Goal: Information Seeking & Learning: Find specific fact

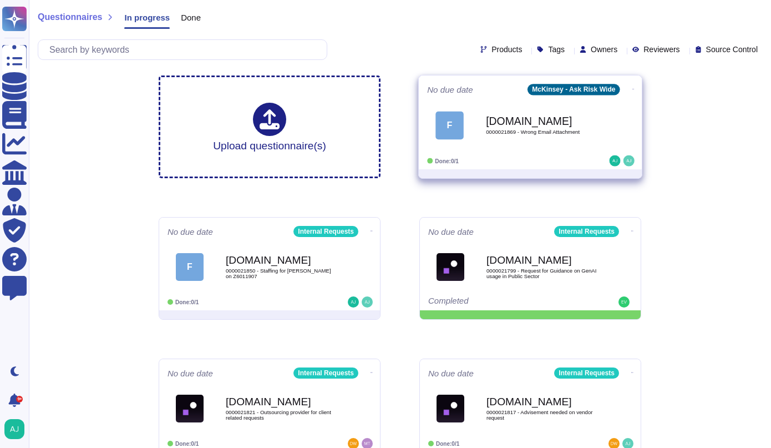
click at [524, 153] on div "No due date McKinsey - Ask Risk Wide F [DOMAIN_NAME] 0000021869 - Wrong Email A…" at bounding box center [530, 122] width 223 height 94
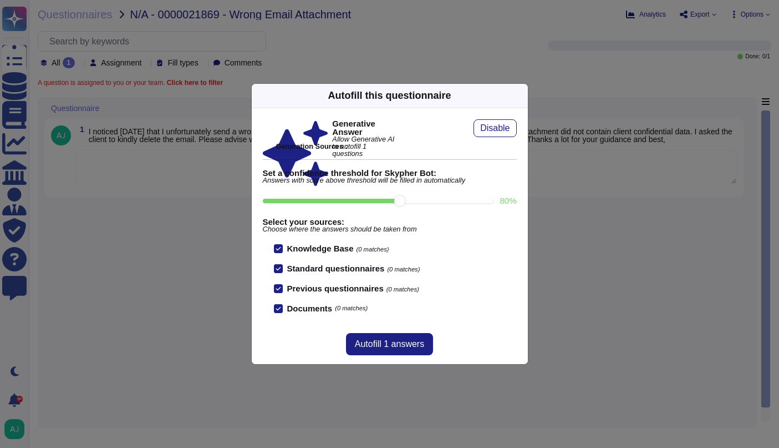
click at [409, 27] on div "Autofill this questionnaire Generative Answer Allow Generative AI to autofill 1…" at bounding box center [389, 224] width 779 height 448
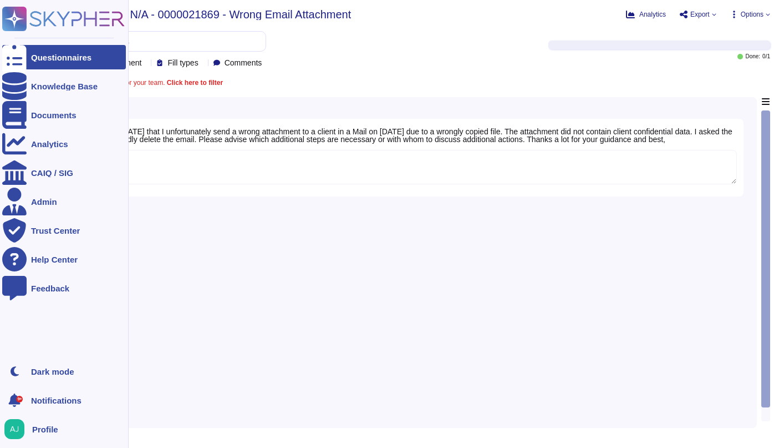
click at [58, 13] on icon at bounding box center [77, 18] width 95 height 15
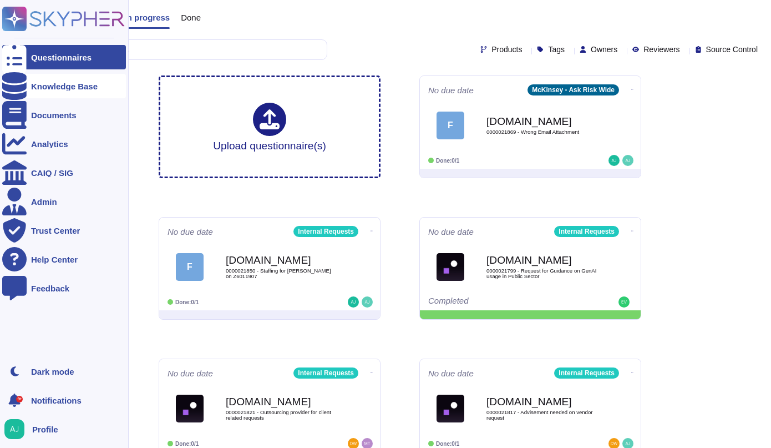
click at [65, 84] on div "Knowledge Base" at bounding box center [64, 86] width 67 height 8
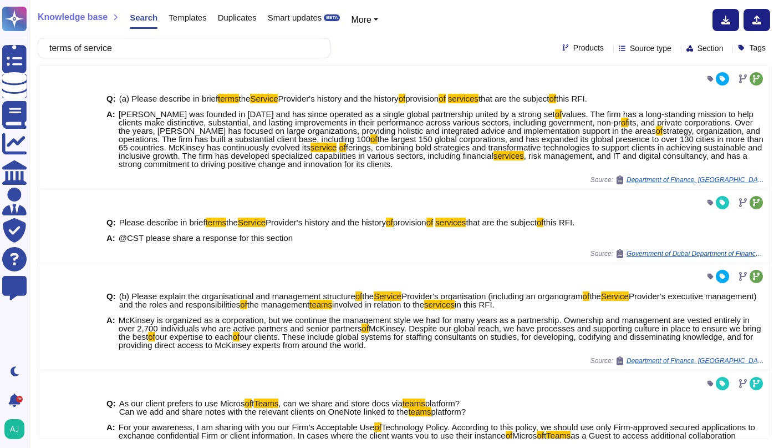
click at [579, 52] on div "Products" at bounding box center [585, 48] width 46 height 8
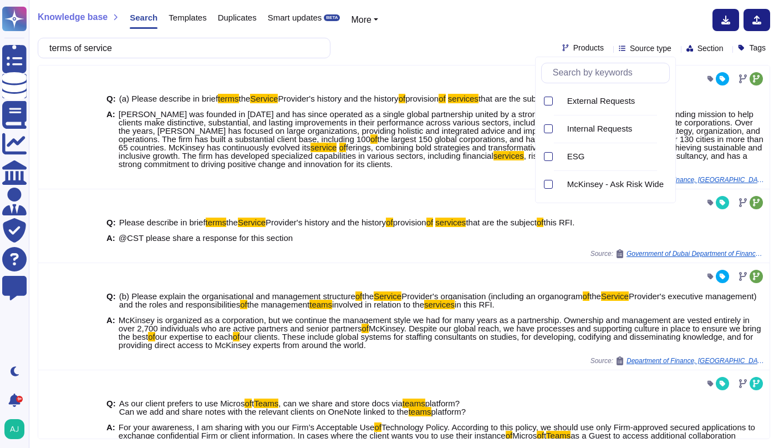
click at [480, 28] on div "Knowledge base Search Templates Duplicates Smart updates BETA More" at bounding box center [400, 20] width 724 height 22
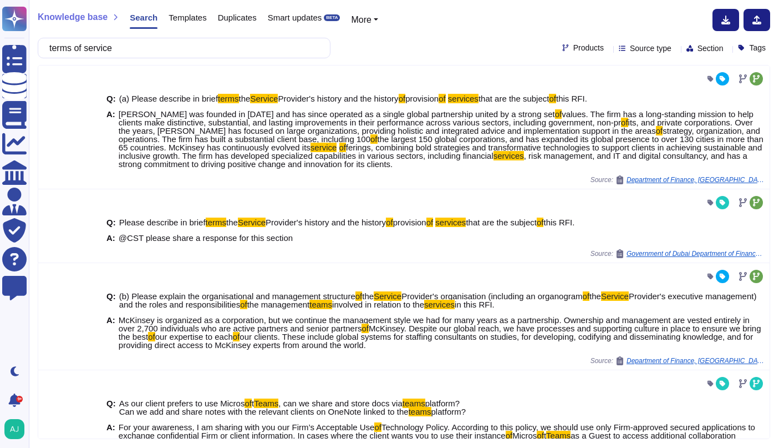
click at [465, 40] on div "terms of service Products Source type Section Tags" at bounding box center [404, 48] width 733 height 21
click at [187, 39] on input "terms of service" at bounding box center [181, 47] width 275 height 19
click at [177, 40] on input "terms of service" at bounding box center [181, 47] width 275 height 19
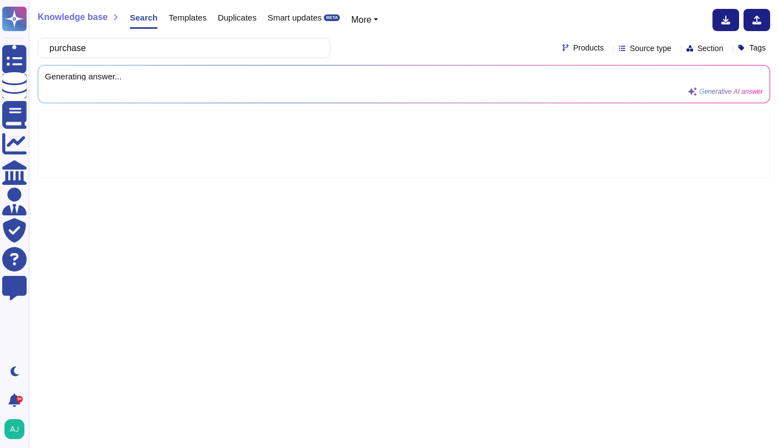
click at [608, 49] on icon at bounding box center [608, 49] width 0 height 0
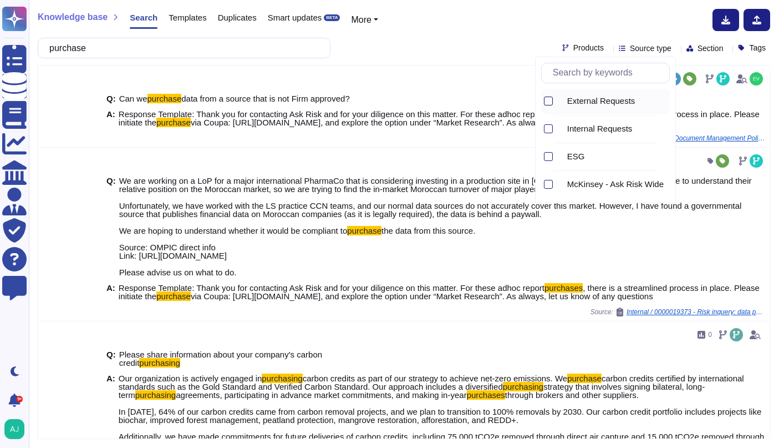
click at [547, 102] on div at bounding box center [548, 100] width 9 height 9
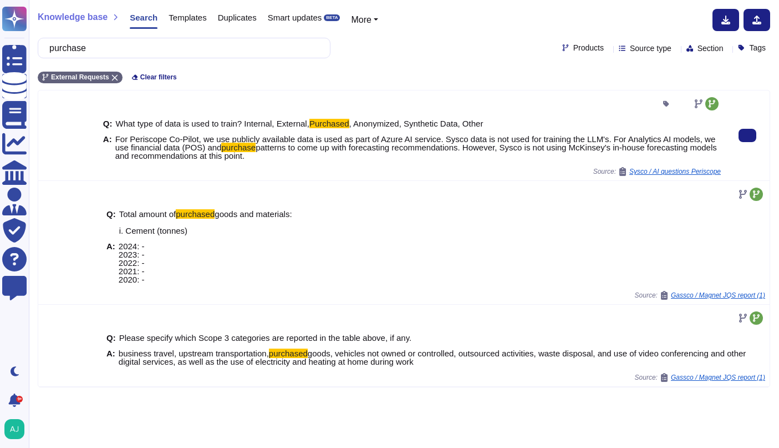
click at [444, 160] on span "For Periscope Co-Pilot, we use publicly available data is used as part of Azure…" at bounding box center [418, 147] width 606 height 25
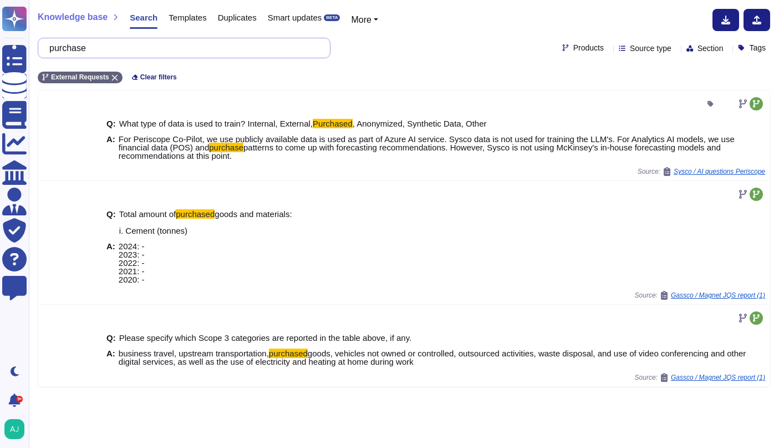
click at [118, 43] on input "purchase" at bounding box center [181, 47] width 275 height 19
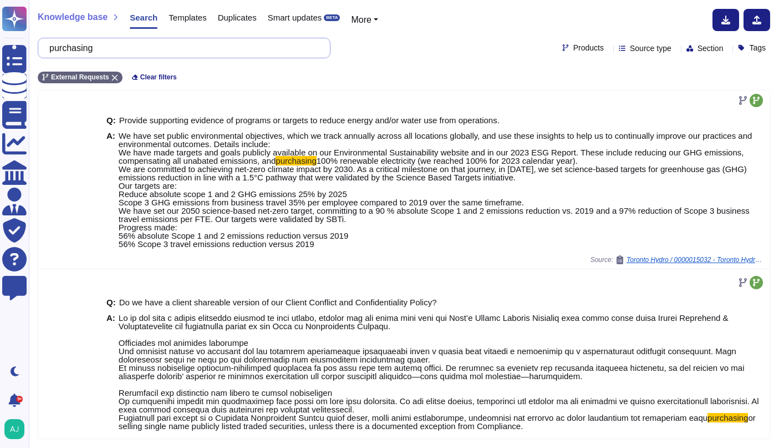
scroll to position [626, 0]
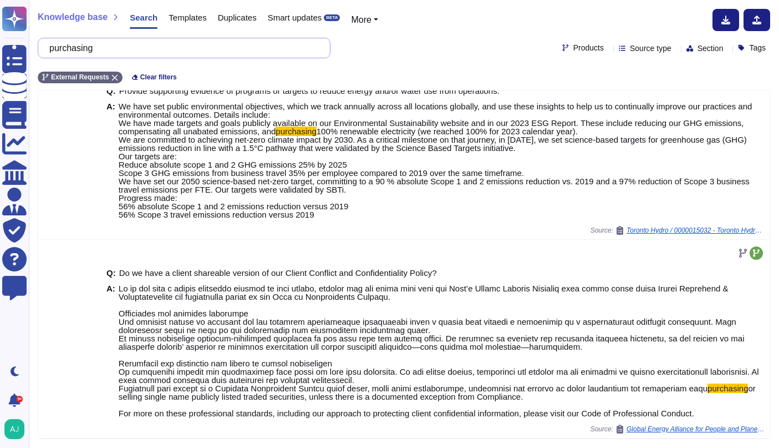
click at [151, 49] on input "purchasing" at bounding box center [181, 47] width 275 height 19
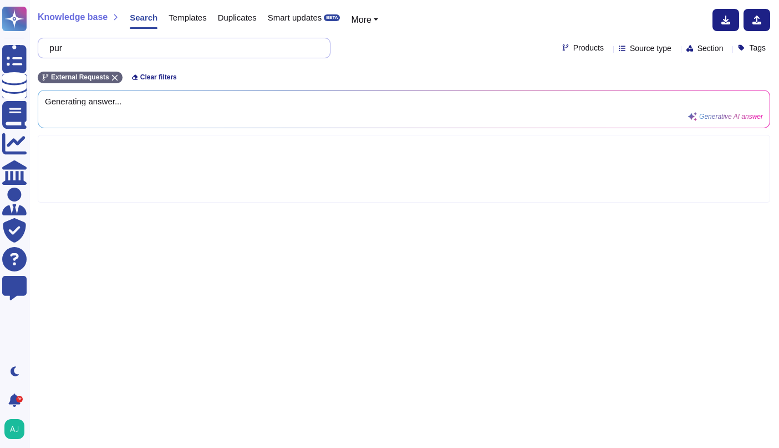
type input "pu"
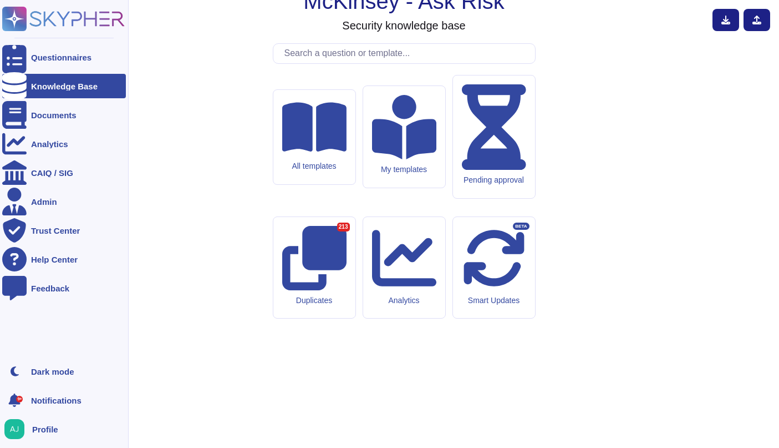
click at [67, 84] on div "Knowledge Base" at bounding box center [64, 86] width 67 height 8
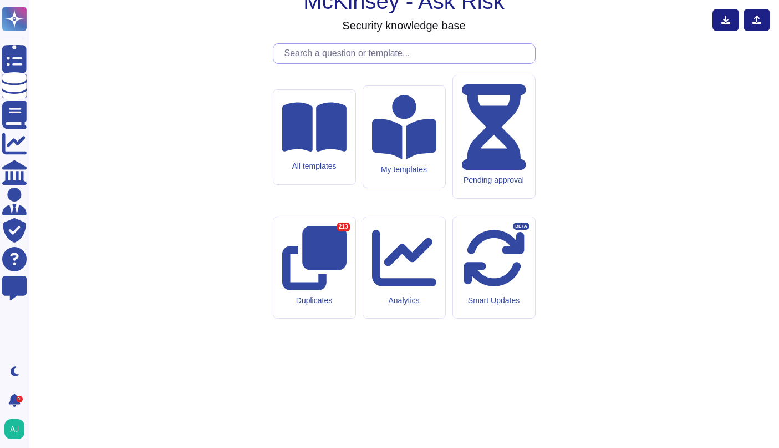
click at [337, 63] on input "text" at bounding box center [407, 53] width 256 height 19
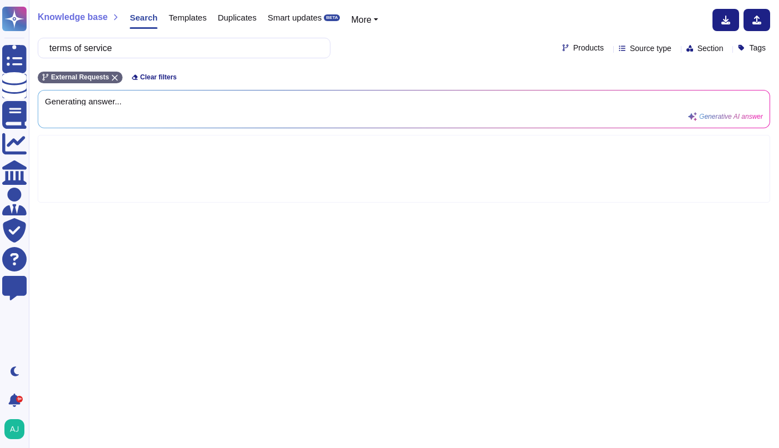
type input "terms of service"
click at [608, 49] on icon at bounding box center [608, 49] width 0 height 0
click at [483, 103] on span "Generating answer..." at bounding box center [383, 101] width 677 height 8
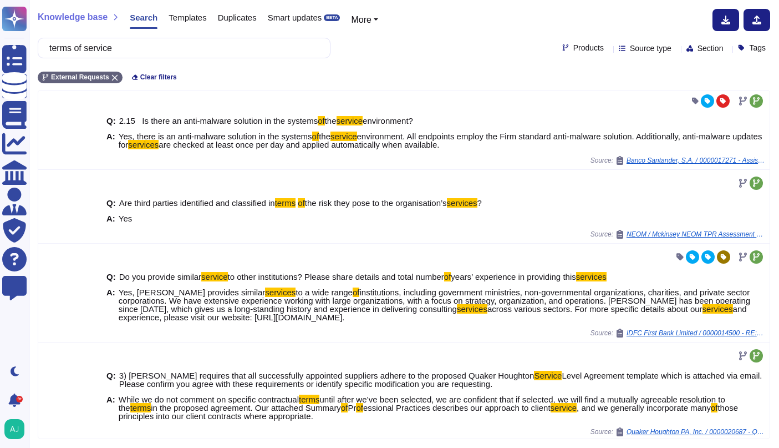
scroll to position [318, 0]
